Goal: Information Seeking & Learning: Check status

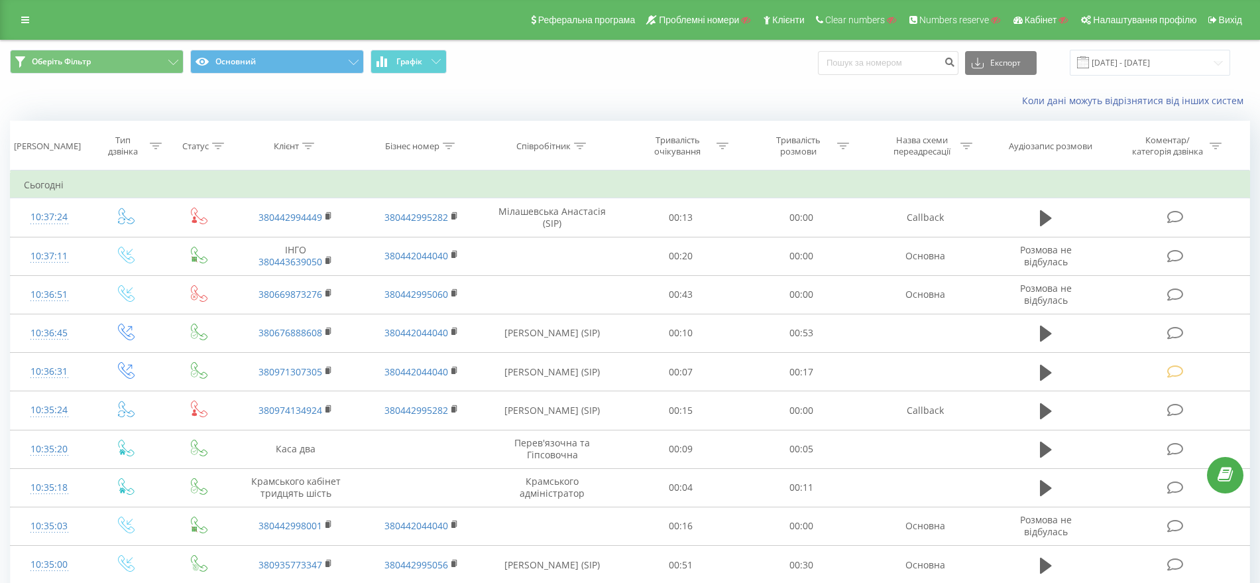
click at [565, 105] on div "Коли дані можуть відрізнятися вiд інших систем" at bounding box center [866, 100] width 787 height 13
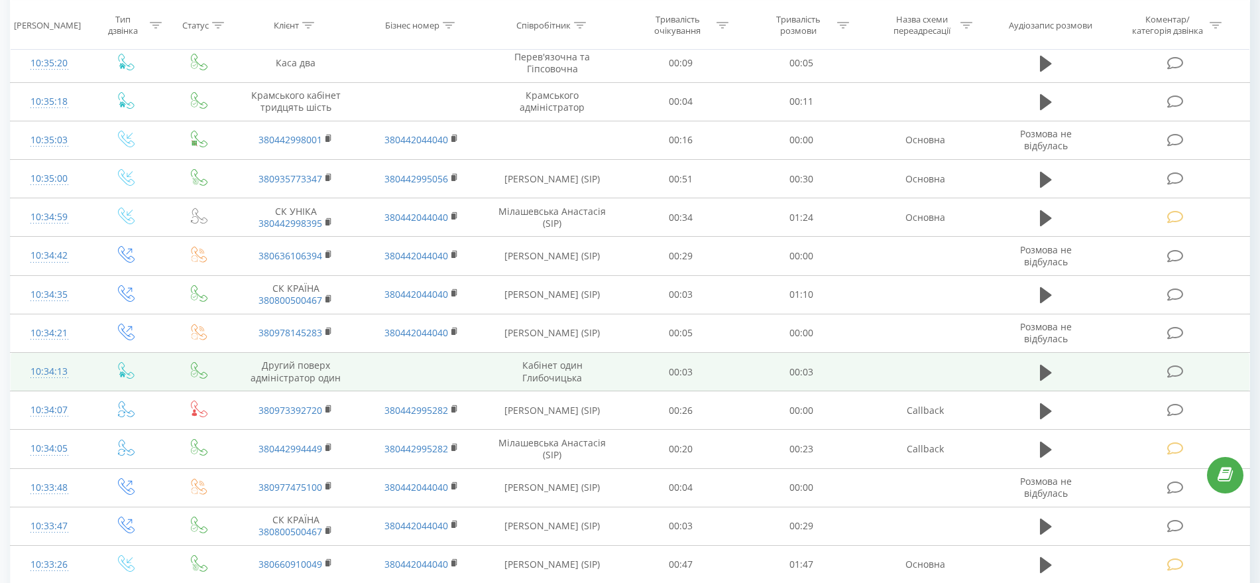
scroll to position [414, 0]
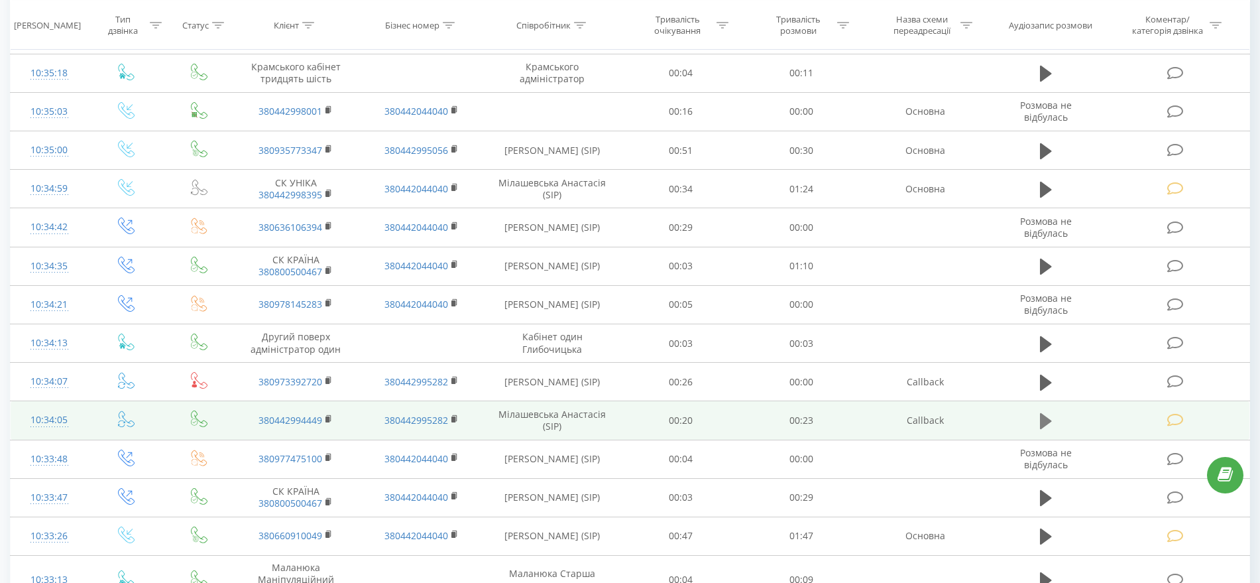
click at [1045, 421] on icon at bounding box center [1046, 421] width 12 height 16
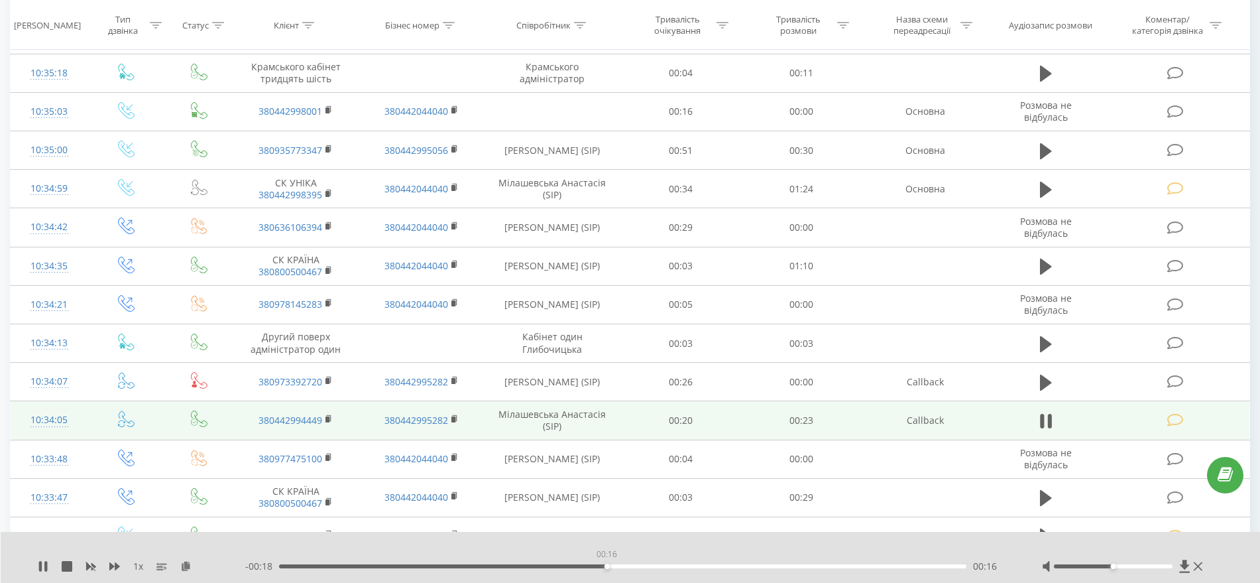
click at [606, 566] on div "00:16" at bounding box center [622, 566] width 687 height 4
click at [39, 561] on icon at bounding box center [43, 566] width 11 height 11
click at [60, 418] on div "10:34:05" at bounding box center [49, 420] width 50 height 26
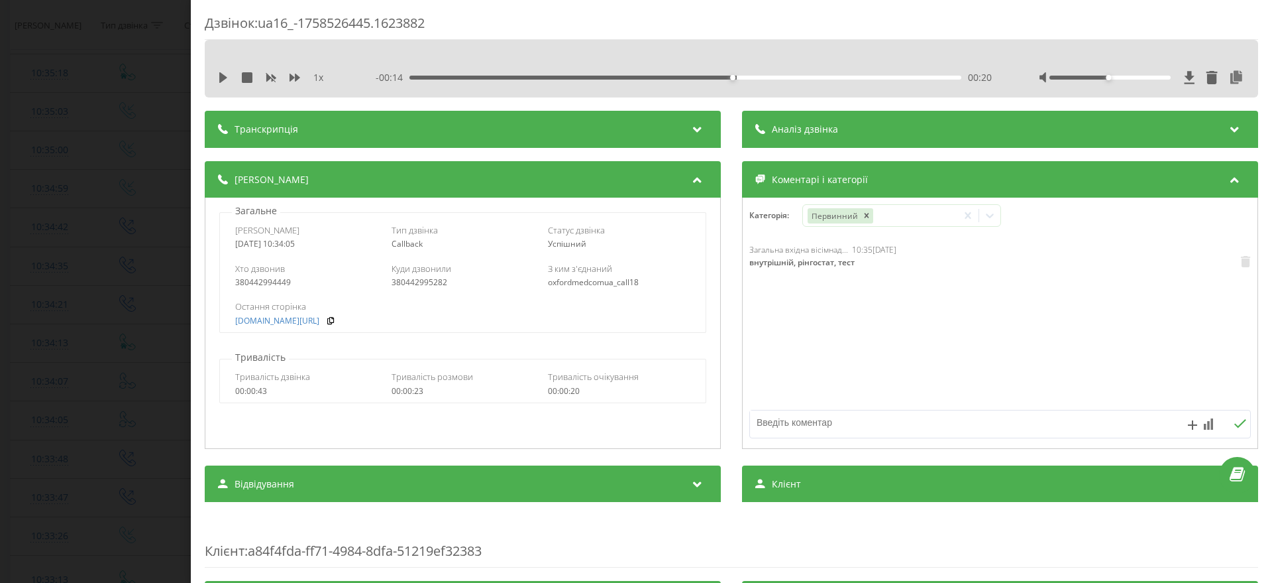
click at [11, 386] on div "Дзвінок : ua16_-1758526445.1623882 1 x - 00:14 00:20 00:20 Транскрипція Для AI-…" at bounding box center [636, 291] width 1272 height 583
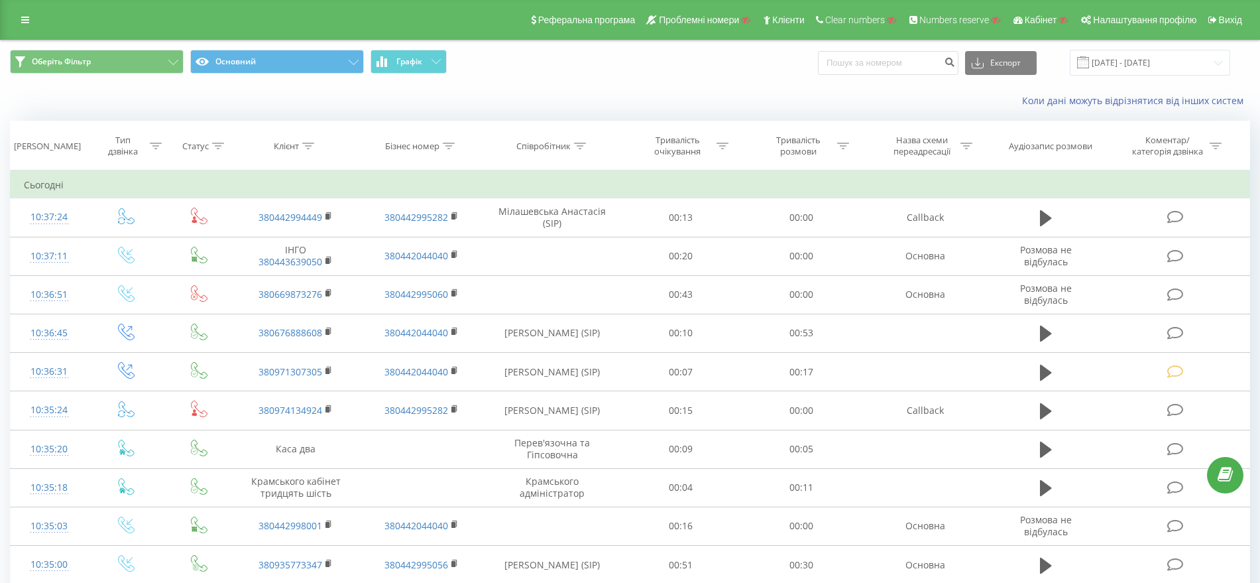
click at [25, 7] on div "Реферальна програма Проблемні номери Клієнти Clear numbers Numbers reserve Кабі…" at bounding box center [630, 20] width 1260 height 40
click at [19, 21] on link at bounding box center [25, 20] width 24 height 19
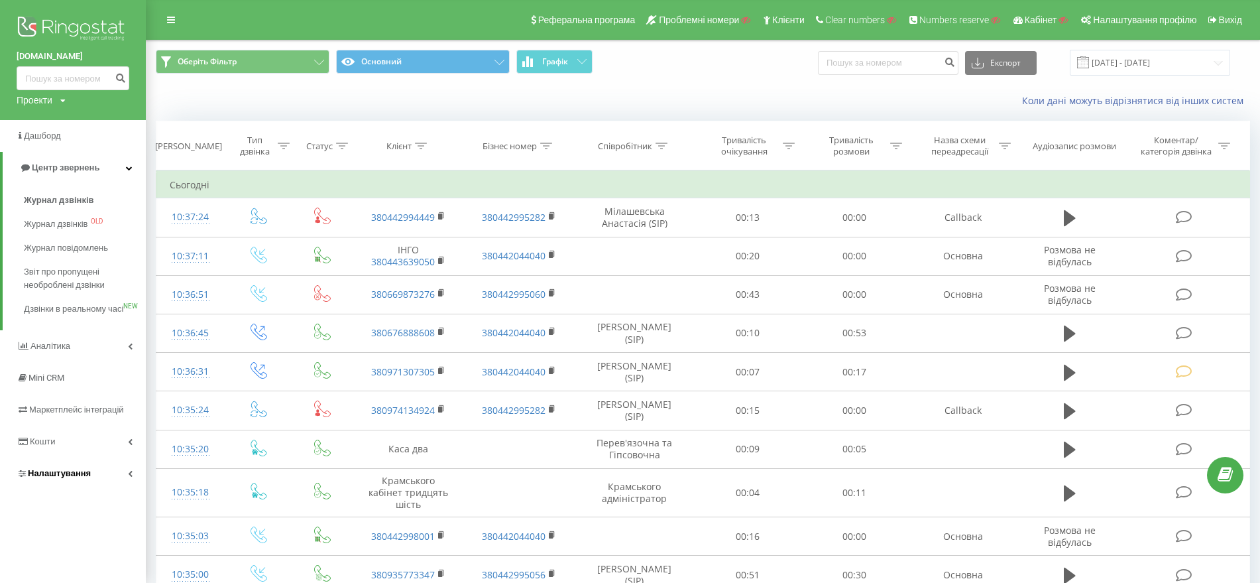
click at [77, 480] on span "Налаштування" at bounding box center [54, 473] width 74 height 13
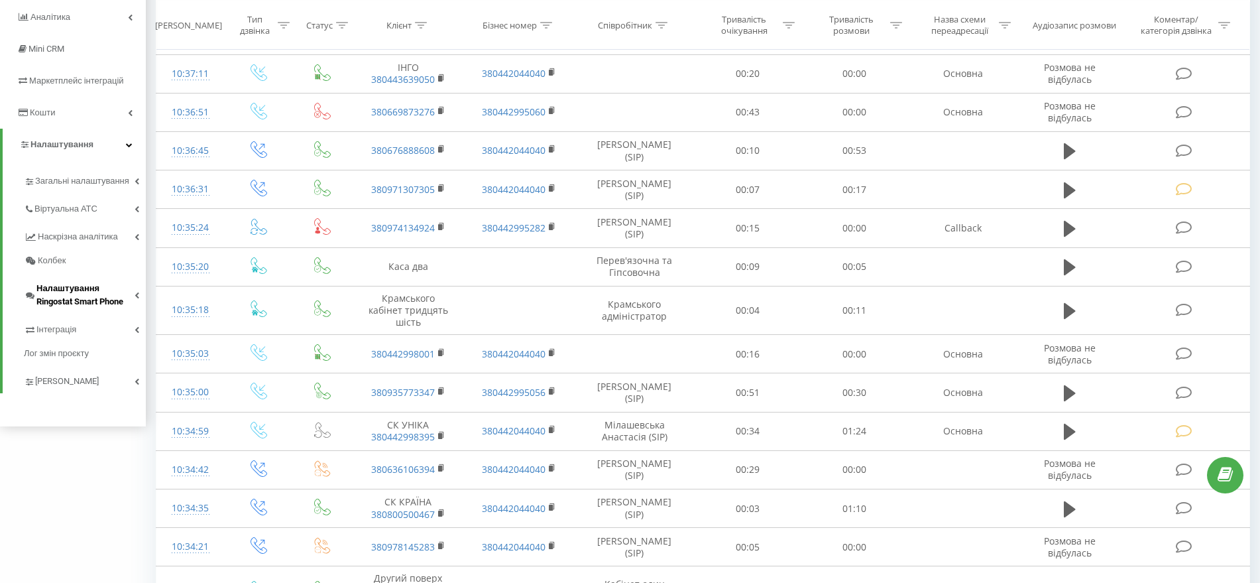
scroll to position [166, 0]
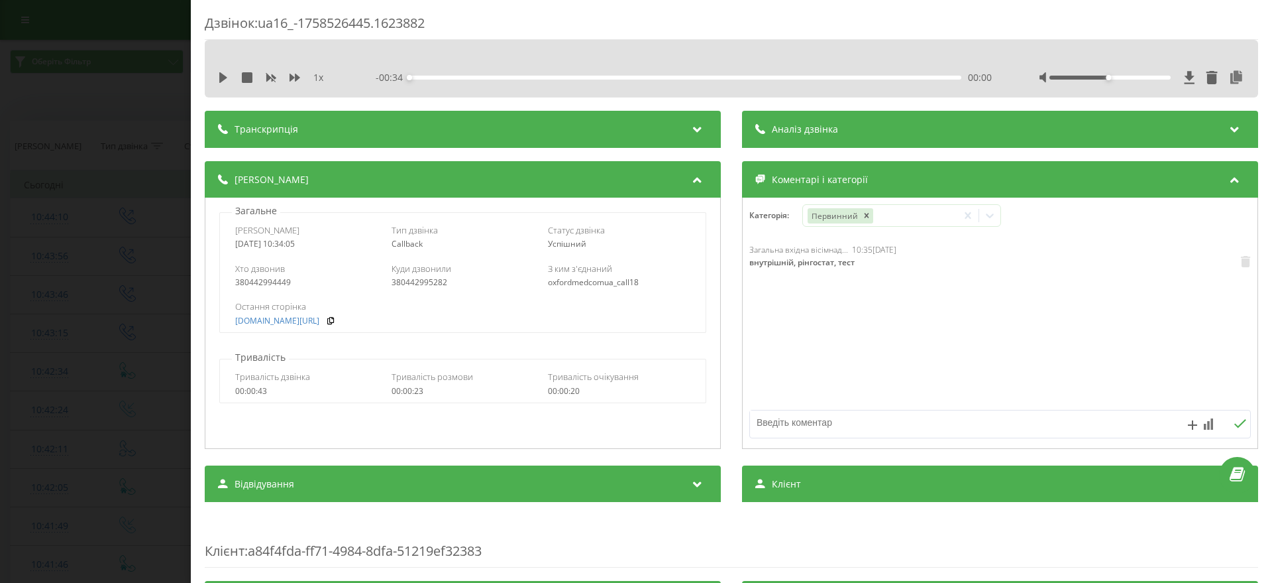
click at [5, 467] on div "Дзвінок : ua16_-1758526445.1623882 1 x - 00:34 00:00 00:00 Транскрипція Для AI-…" at bounding box center [636, 291] width 1272 height 583
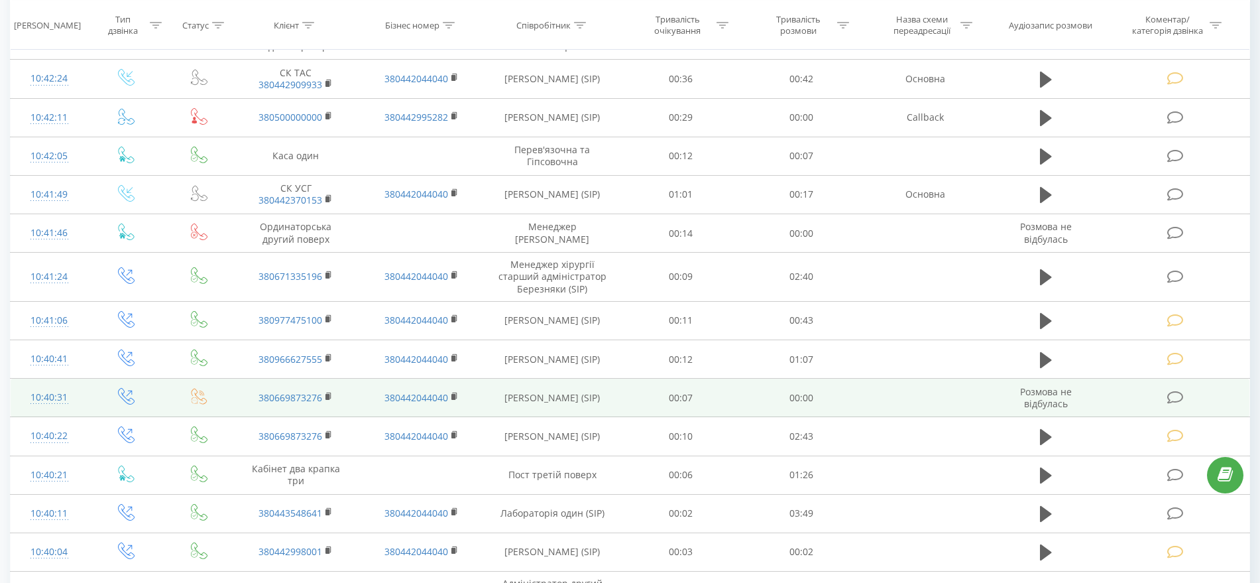
scroll to position [660, 0]
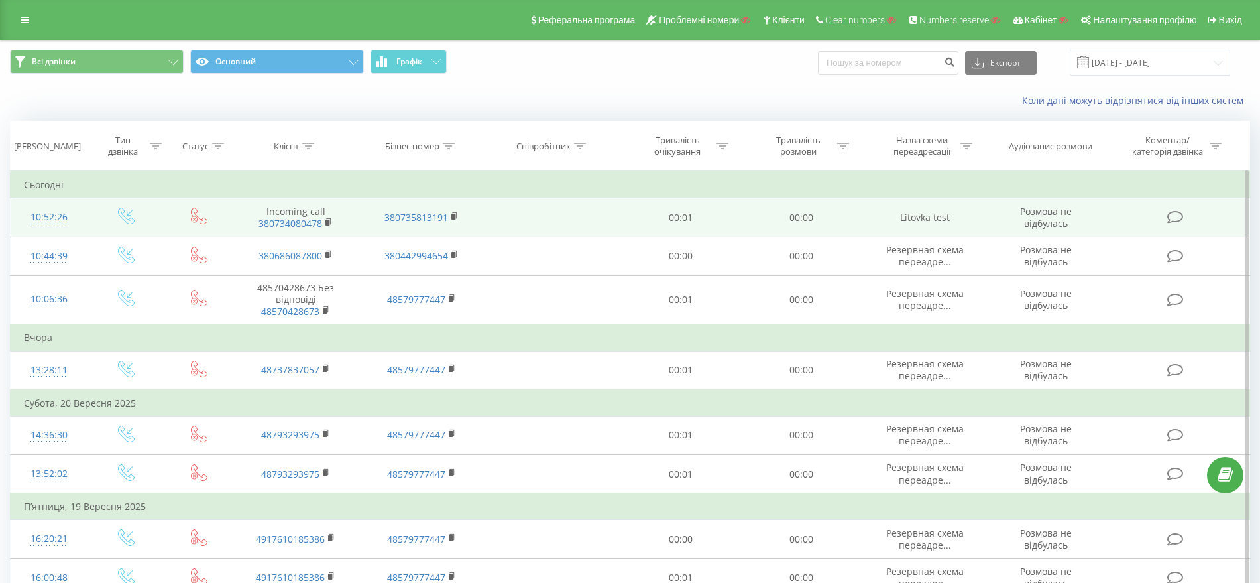
click at [196, 223] on icon at bounding box center [199, 215] width 17 height 17
click at [196, 219] on icon at bounding box center [199, 215] width 17 height 17
